Goal: Transaction & Acquisition: Obtain resource

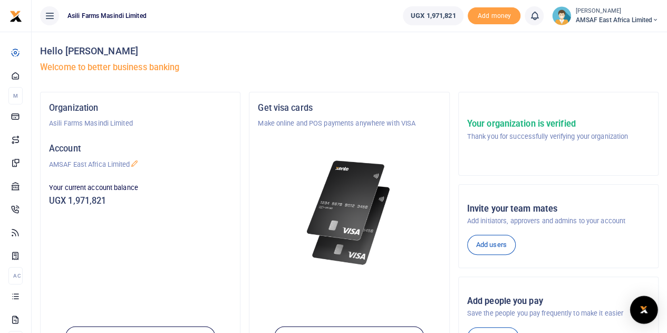
click at [648, 313] on img "Open Intercom Messenger" at bounding box center [644, 309] width 14 height 13
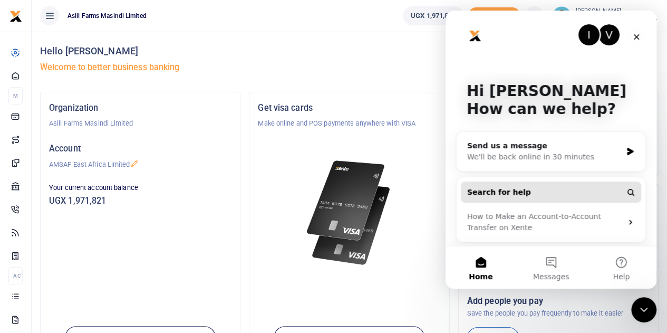
scroll to position [4, 0]
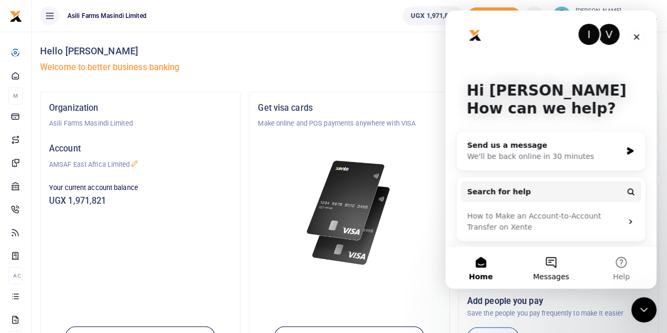
click at [556, 269] on button "Messages" at bounding box center [551, 267] width 70 height 42
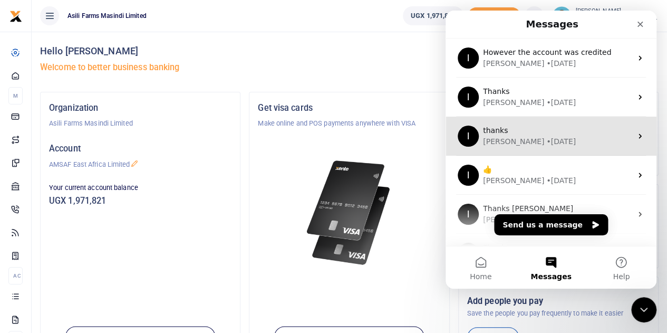
scroll to position [0, 0]
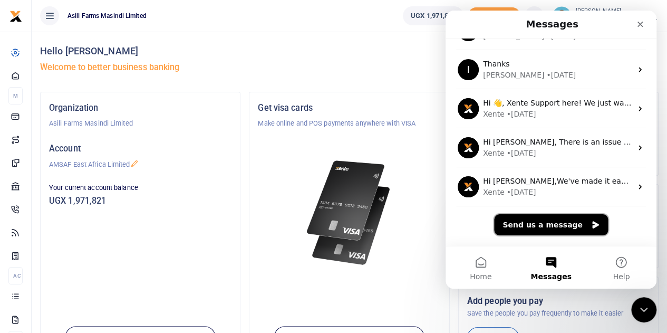
click at [550, 223] on button "Send us a message" at bounding box center [551, 224] width 114 height 21
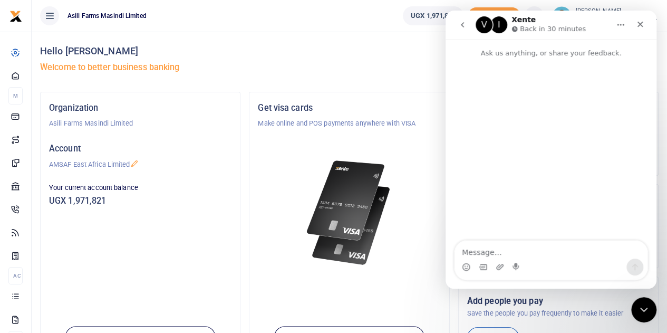
scroll to position [143, 0]
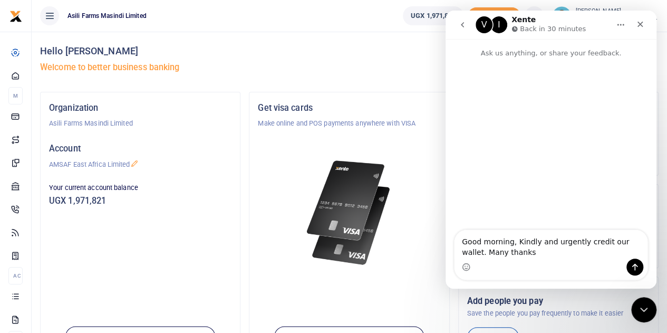
type textarea "Good morning, Kindly and urgently credit our wallet. Many thanks!"
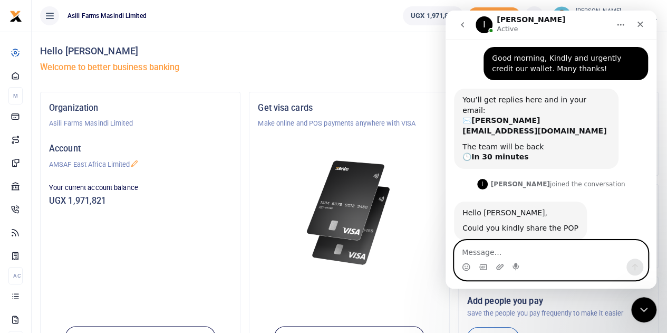
scroll to position [24, 0]
click at [498, 265] on icon "Upload attachment" at bounding box center [499, 267] width 7 height 6
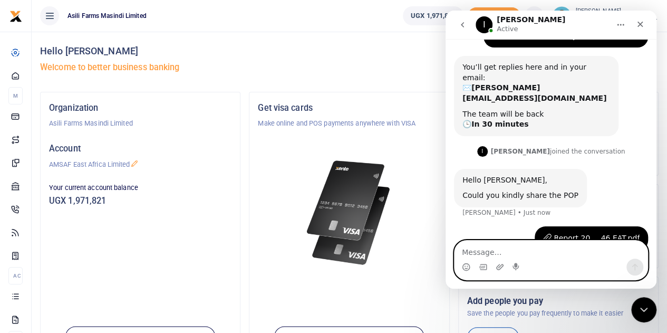
scroll to position [57, 0]
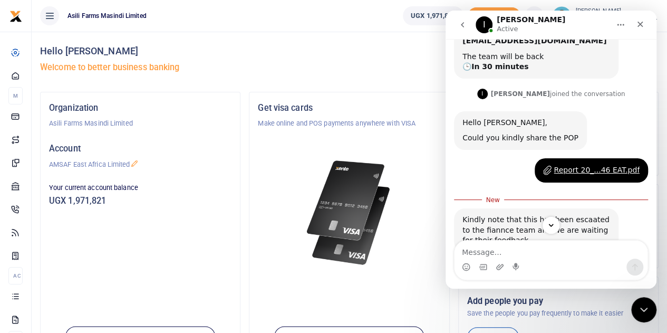
scroll to position [127, 0]
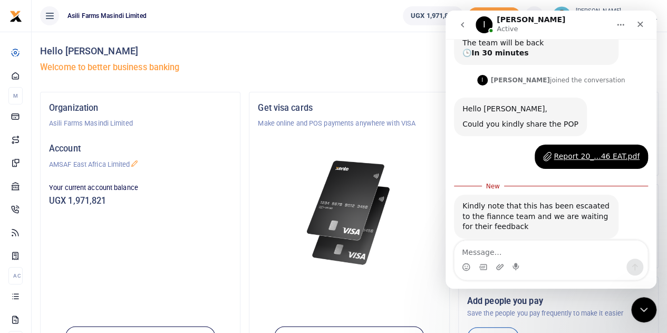
click at [513, 248] on textarea "Message…" at bounding box center [550, 249] width 193 height 18
type textarea "thanks, please tell them it's urgent"
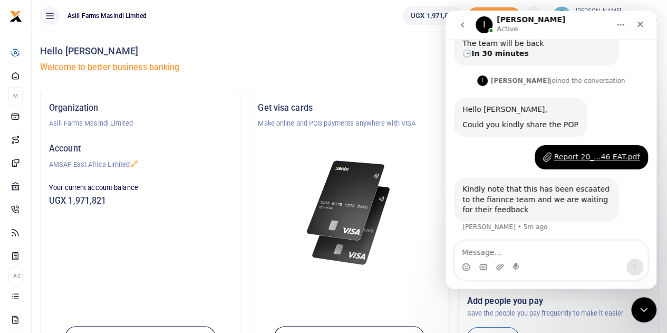
scroll to position [141, 0]
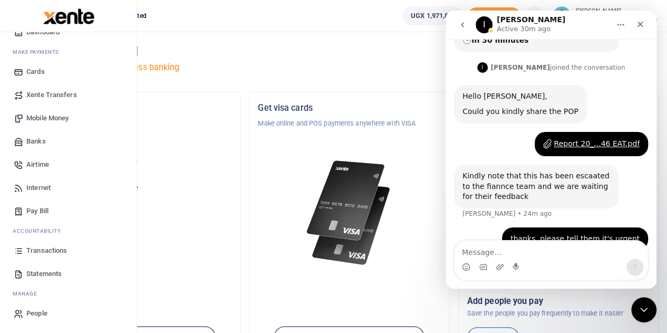
scroll to position [53, 0]
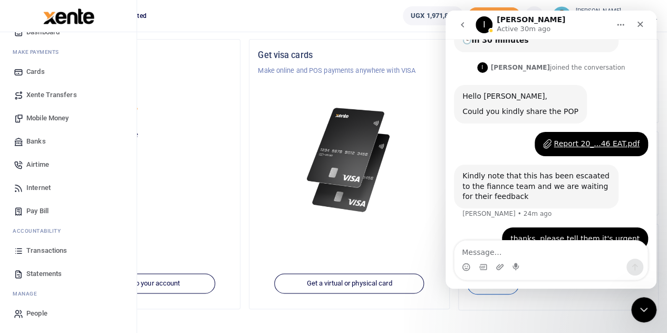
click at [50, 248] on span "Transactions" at bounding box center [46, 250] width 41 height 11
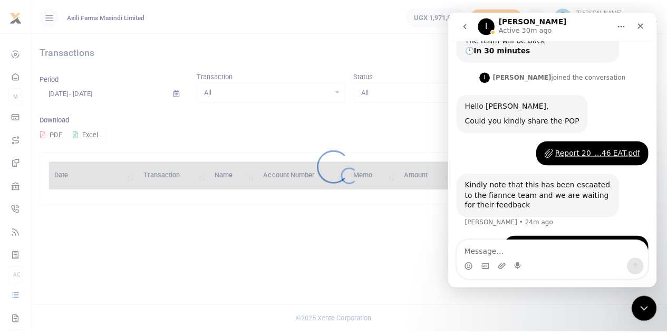
scroll to position [141, 0]
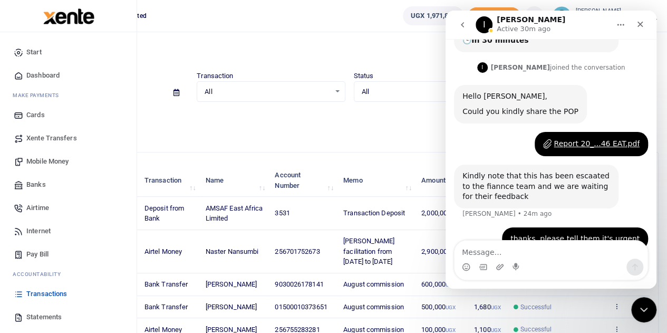
click at [36, 319] on span "Statements" at bounding box center [43, 317] width 35 height 11
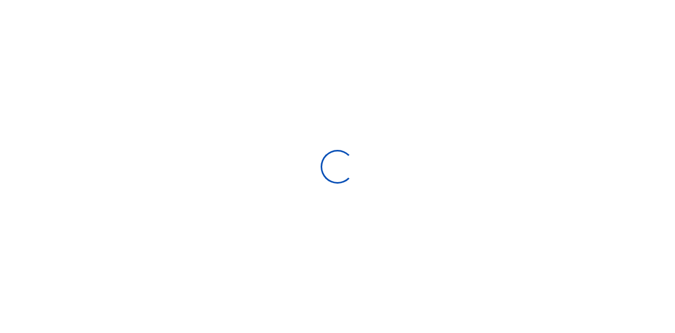
select select "ALL"
type input "[DATE] - [DATE]"
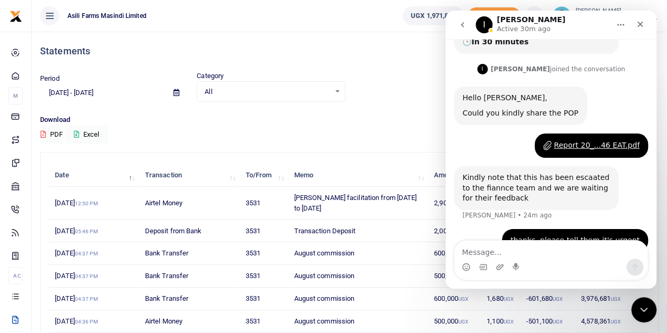
scroll to position [141, 0]
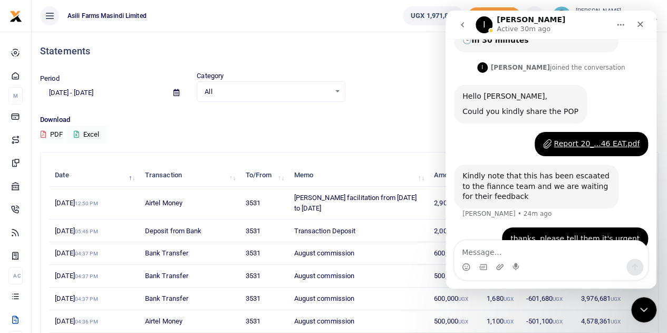
click at [57, 132] on button "PDF" at bounding box center [51, 134] width 23 height 18
drag, startPoint x: 578, startPoint y: 21, endPoint x: 305, endPoint y: 2, distance: 274.3
click at [445, 11] on html "I [PERSON_NAME] Active 30m ago Ask us anything, or share your feedback. Good mo…" at bounding box center [550, 150] width 211 height 278
click at [556, 21] on div "I [PERSON_NAME] Active 30m ago" at bounding box center [543, 25] width 134 height 18
click at [622, 24] on icon "Home" at bounding box center [620, 25] width 8 height 8
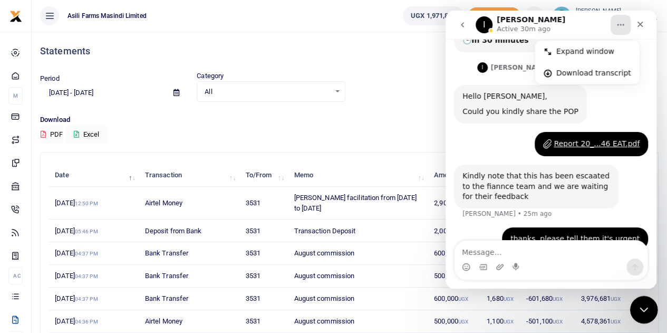
click at [646, 307] on icon "Close Intercom Messenger" at bounding box center [642, 308] width 13 height 13
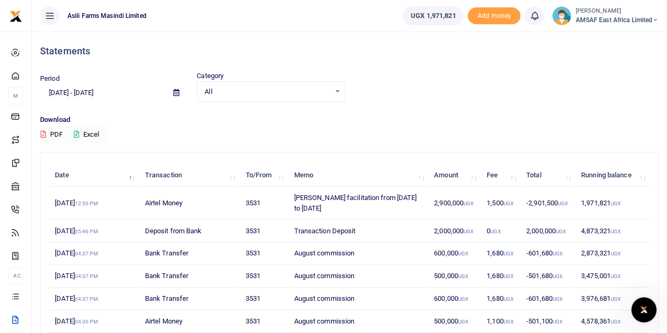
click at [54, 132] on button "PDF" at bounding box center [51, 134] width 23 height 18
